Goal: Information Seeking & Learning: Check status

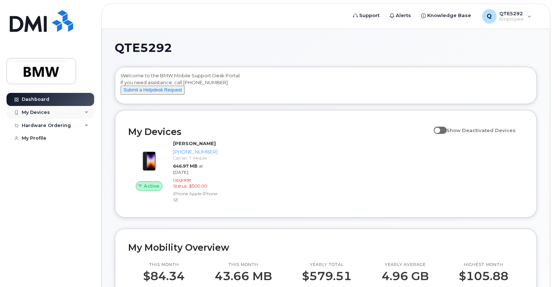
click at [62, 111] on div "My Devices" at bounding box center [51, 112] width 88 height 13
click at [61, 121] on div "Hardware Ordering" at bounding box center [51, 125] width 88 height 13
click at [45, 152] on div "New Order" at bounding box center [39, 152] width 28 height 7
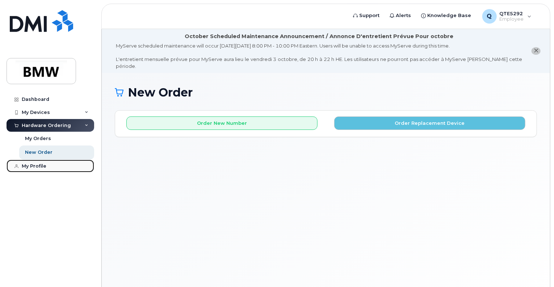
click at [47, 166] on link "My Profile" at bounding box center [51, 165] width 88 height 13
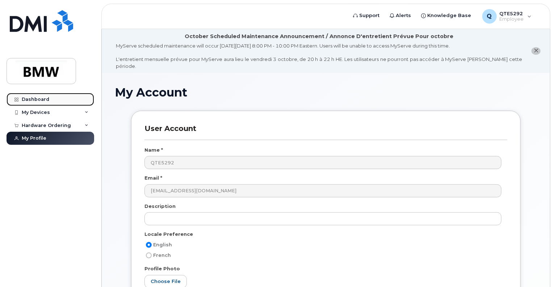
click at [32, 97] on div "Dashboard" at bounding box center [36, 99] width 28 height 6
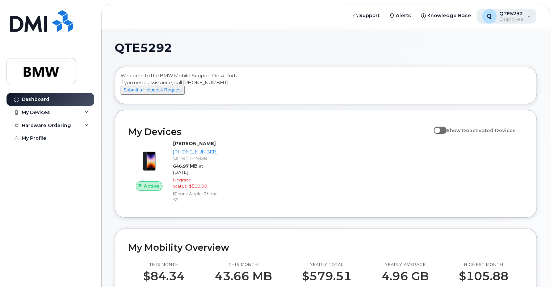
click at [531, 16] on div "Q QTE5292 Employee" at bounding box center [507, 16] width 59 height 14
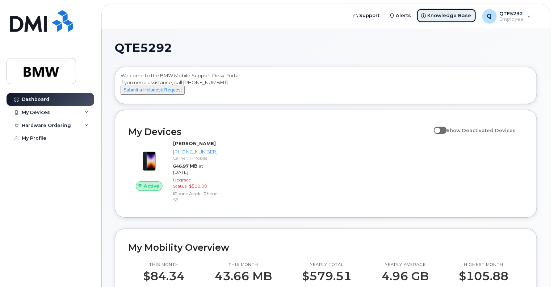
click at [426, 14] on icon at bounding box center [424, 15] width 5 height 5
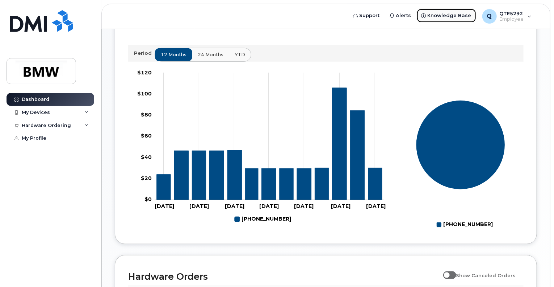
scroll to position [255, 0]
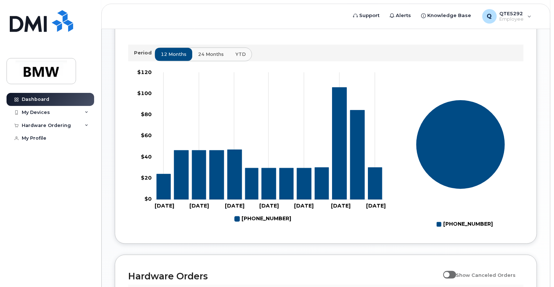
click at [209, 58] on span "24 months" at bounding box center [211, 54] width 26 height 7
click at [184, 58] on span "12 months" at bounding box center [174, 54] width 26 height 7
drag, startPoint x: 203, startPoint y: 68, endPoint x: 227, endPoint y: 66, distance: 24.3
click at [227, 61] on button "24 months" at bounding box center [211, 54] width 38 height 13
click at [227, 61] on div "12 months 24 months YTD" at bounding box center [203, 54] width 97 height 14
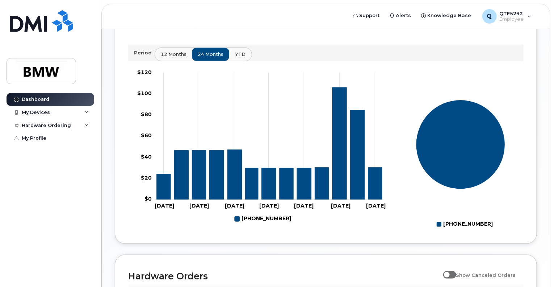
click at [235, 58] on span "YTD" at bounding box center [240, 54] width 11 height 7
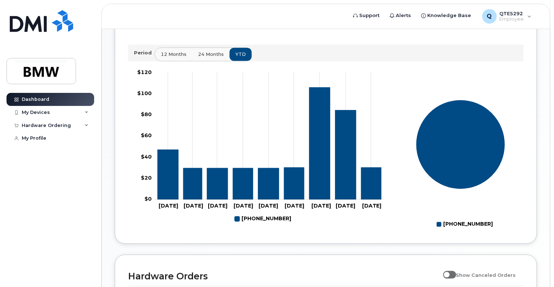
click at [216, 61] on button "24 months" at bounding box center [211, 54] width 38 height 13
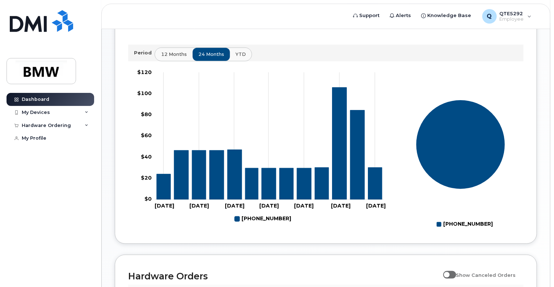
click at [188, 61] on button "12 months" at bounding box center [174, 54] width 38 height 13
click at [204, 58] on span "24 months" at bounding box center [211, 54] width 26 height 7
click at [238, 58] on span "YTD" at bounding box center [240, 54] width 11 height 7
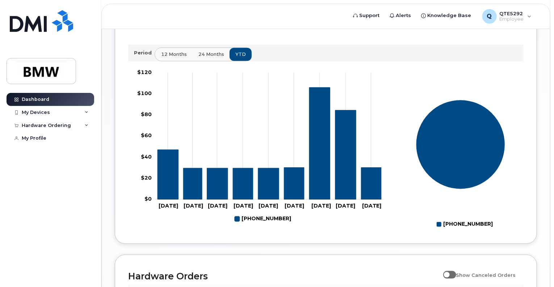
click at [165, 58] on span "12 months" at bounding box center [174, 54] width 26 height 7
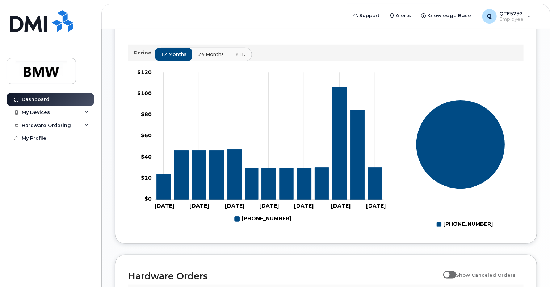
click at [209, 58] on span "24 months" at bounding box center [211, 54] width 26 height 7
click at [237, 58] on span "YTD" at bounding box center [240, 54] width 11 height 7
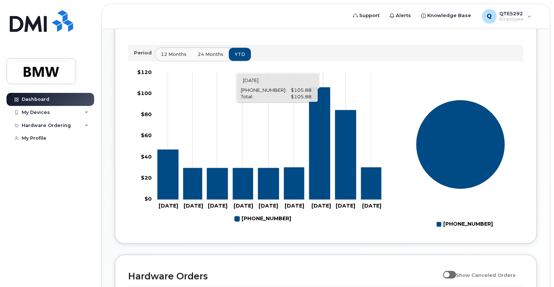
click at [323, 162] on icon "864-696-1790" at bounding box center [319, 143] width 21 height 112
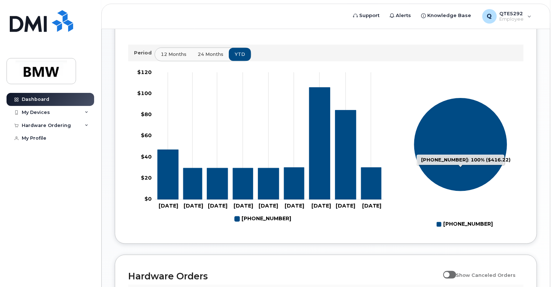
click at [452, 146] on icon "864-696-1790: 100%" at bounding box center [461, 144] width 94 height 94
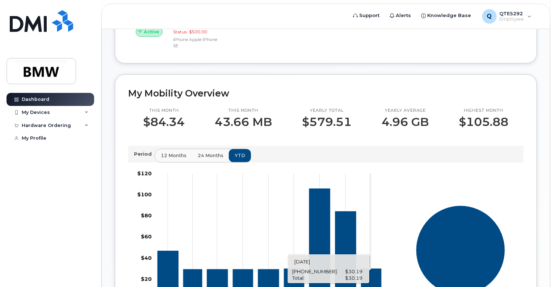
scroll to position [154, 0]
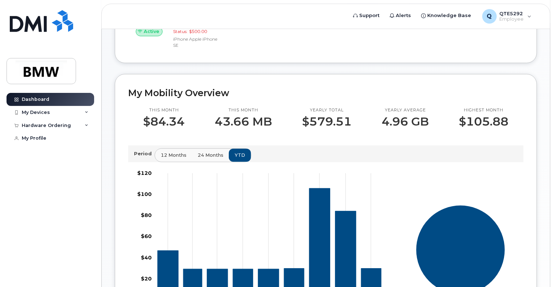
click at [228, 128] on p "43.66 MB" at bounding box center [243, 121] width 57 height 13
click at [52, 114] on div "My Devices" at bounding box center [51, 112] width 88 height 13
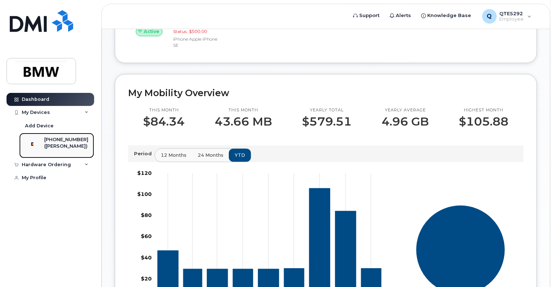
click at [53, 139] on div "[PHONE_NUMBER]" at bounding box center [66, 139] width 44 height 7
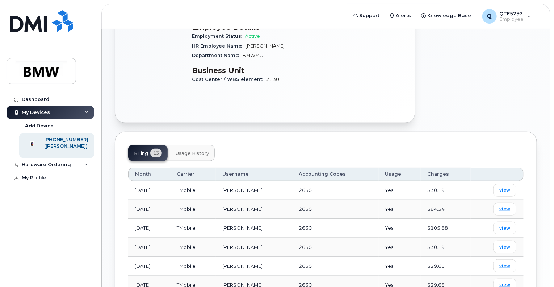
scroll to position [223, 0]
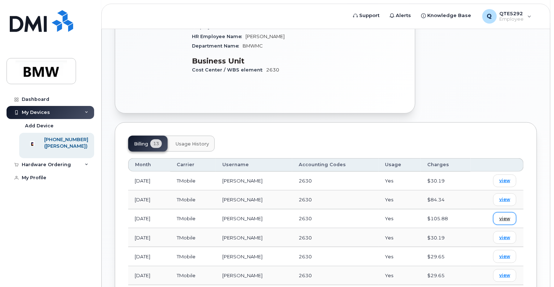
click at [503, 215] on span "view" at bounding box center [505, 218] width 11 height 7
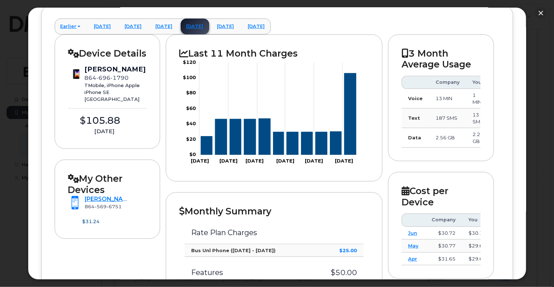
scroll to position [0, 0]
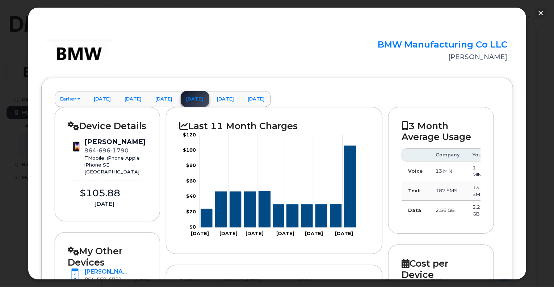
click at [199, 216] on icon "Chart" at bounding box center [199, 181] width 0 height 92
click at [201, 217] on icon "Series" at bounding box center [206, 218] width 11 height 18
click at [119, 146] on div "[PERSON_NAME]" at bounding box center [115, 141] width 62 height 9
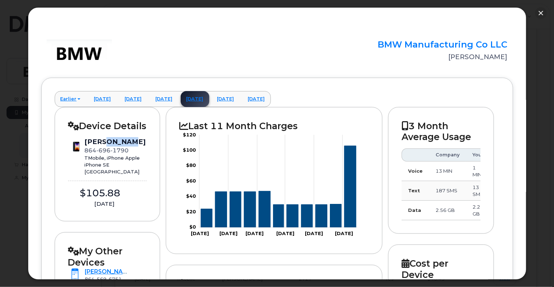
click at [119, 146] on div "[PERSON_NAME]" at bounding box center [115, 141] width 62 height 9
drag, startPoint x: 119, startPoint y: 155, endPoint x: 117, endPoint y: 163, distance: 7.7
click at [117, 163] on div "Cory Ashley-Diaz 864 696 1790 TMobile, iPhone Apple iPhone SE Greenville" at bounding box center [115, 156] width 62 height 38
click at [111, 185] on div "Cory Ashley-Diaz 864 696 1790 TMobile, iPhone Apple iPhone SE Greenville $105.8…" at bounding box center [107, 172] width 79 height 71
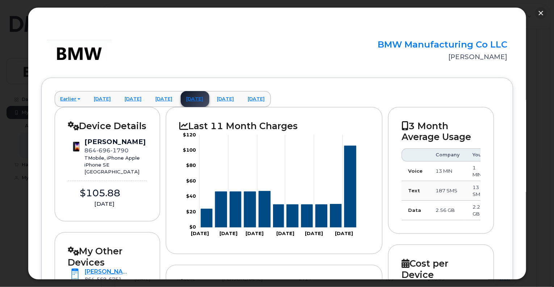
click at [111, 185] on div "Cory Ashley-Diaz 864 696 1790 TMobile, iPhone Apple iPhone SE Greenville $105.8…" at bounding box center [107, 172] width 79 height 71
click at [87, 146] on div "[PERSON_NAME]" at bounding box center [115, 141] width 62 height 9
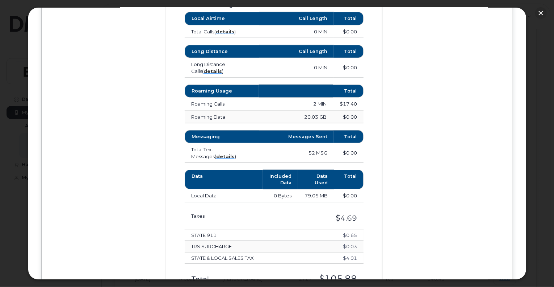
scroll to position [496, 0]
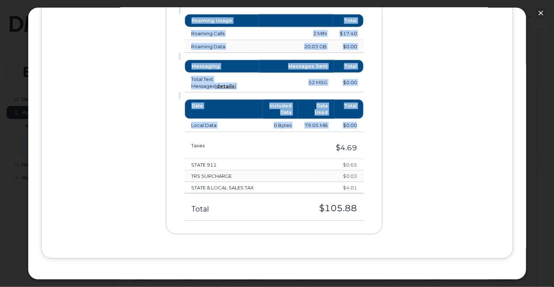
drag, startPoint x: 87, startPoint y: 153, endPoint x: 373, endPoint y: 217, distance: 293.8
click at [373, 217] on div "Monthly Summary Rate Plan Charges Bus Unl Phone (Jun 3 - Jul 2) $25.00 Features…" at bounding box center [274, 1] width 217 height 465
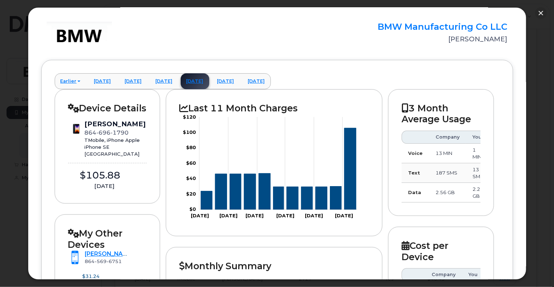
scroll to position [0, 0]
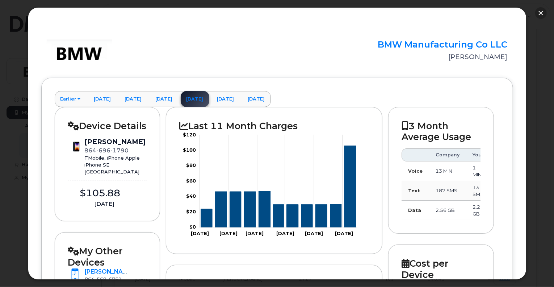
click at [541, 9] on button "button" at bounding box center [542, 13] width 12 height 12
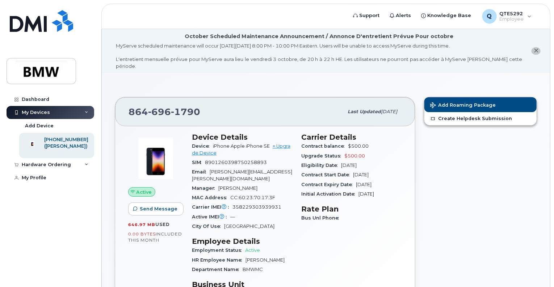
click at [336, 215] on span "Bus Unl Phone" at bounding box center [321, 217] width 41 height 5
click at [326, 204] on h3 "Rate Plan" at bounding box center [351, 208] width 101 height 9
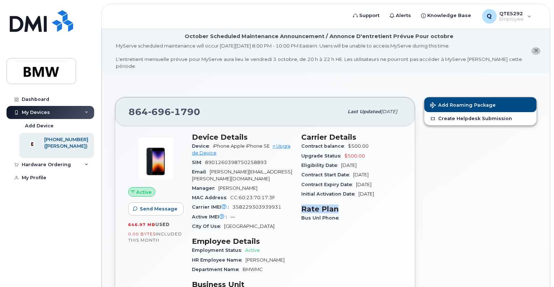
click at [326, 204] on h3 "Rate Plan" at bounding box center [351, 208] width 101 height 9
click at [304, 133] on h3 "Carrier Details" at bounding box center [351, 137] width 101 height 9
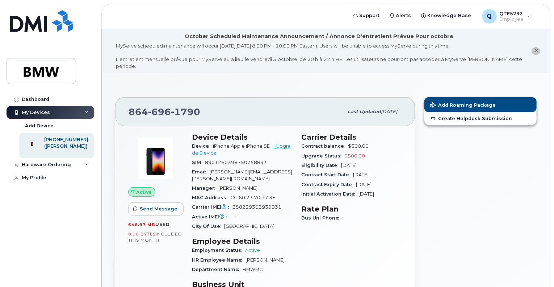
click at [220, 133] on h3 "Device Details" at bounding box center [242, 137] width 101 height 9
click at [348, 109] on span "Last updated" at bounding box center [364, 111] width 33 height 5
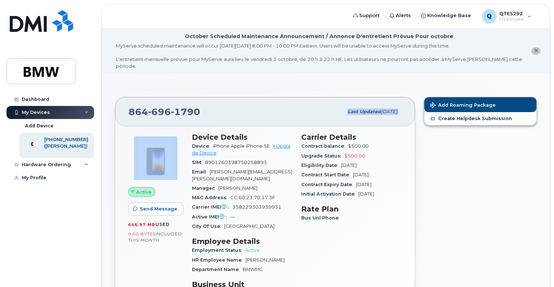
click at [348, 109] on span "Last updated" at bounding box center [364, 111] width 33 height 5
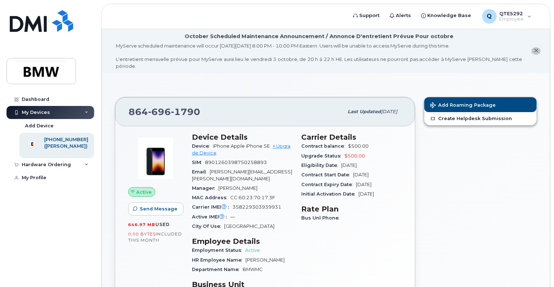
click at [160, 106] on span "696" at bounding box center [159, 111] width 23 height 11
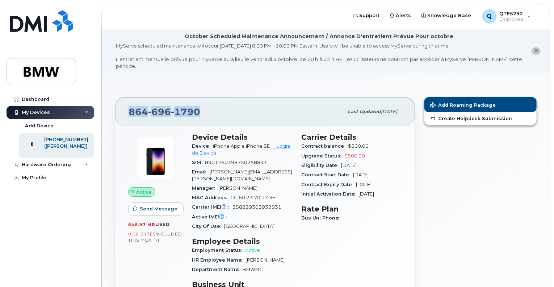
click at [158, 97] on div "864 696 1790 Last updated Sep 12, 2025" at bounding box center [265, 111] width 300 height 29
click at [160, 106] on span "696" at bounding box center [159, 111] width 23 height 11
click at [158, 97] on div "864 696 1790 Last updated Sep 12, 2025" at bounding box center [265, 111] width 300 height 29
click at [160, 106] on span "696" at bounding box center [159, 111] width 23 height 11
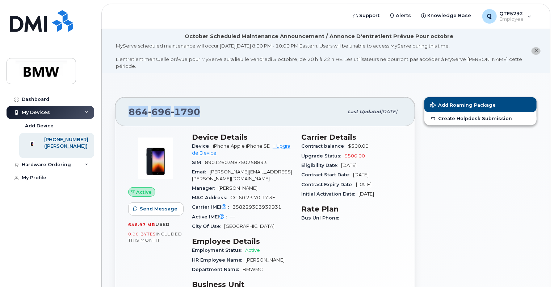
click at [160, 106] on span "696" at bounding box center [159, 111] width 23 height 11
click at [159, 97] on div "864 696 1790 Last updated Sep 12, 2025" at bounding box center [265, 111] width 300 height 29
click at [536, 48] on icon "close notification" at bounding box center [536, 50] width 5 height 5
